Goal: Task Accomplishment & Management: Manage account settings

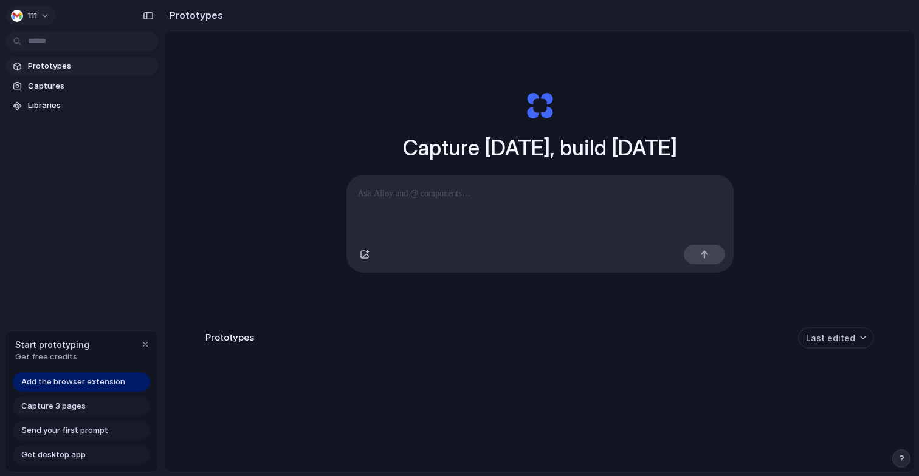
click at [39, 16] on button "111" at bounding box center [31, 15] width 50 height 19
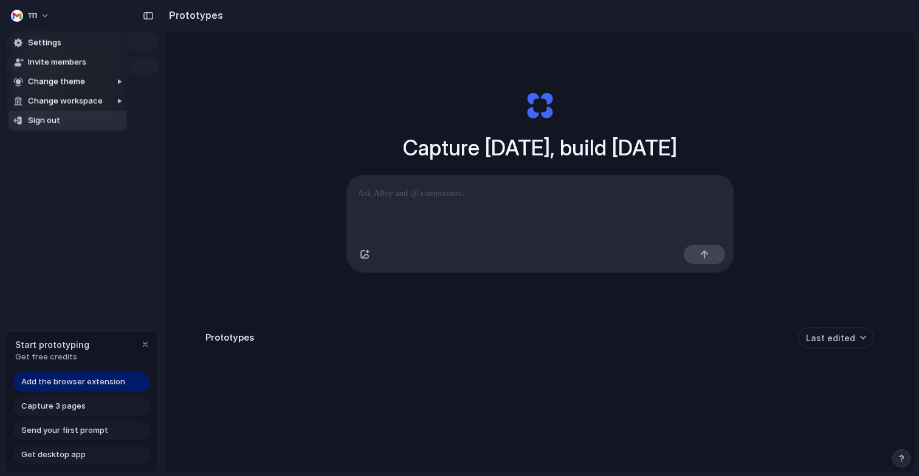
click at [57, 122] on span "Sign out" at bounding box center [44, 121] width 32 height 12
